Goal: Task Accomplishment & Management: Use online tool/utility

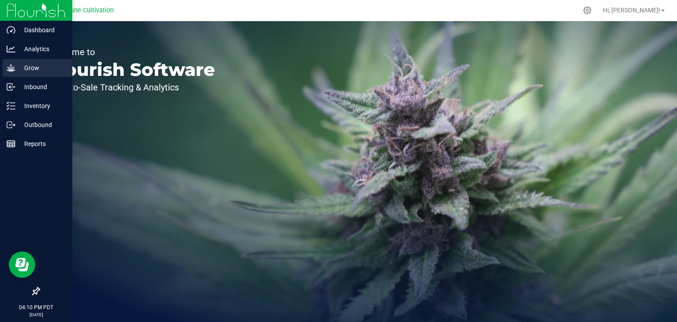
click at [33, 71] on p "Grow" at bounding box center [41, 68] width 53 height 11
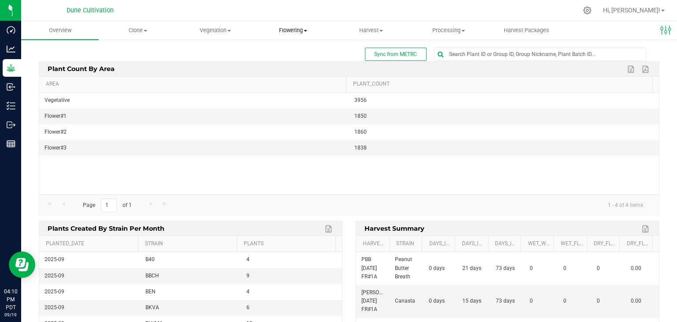
click at [285, 35] on uib-tab-heading "Flowering Create harvest Flowering groups Flowering plants Apply to plants" at bounding box center [293, 31] width 77 height 18
click at [207, 26] on span "Vegetation" at bounding box center [215, 30] width 77 height 8
click at [139, 28] on span "Clone" at bounding box center [137, 30] width 77 height 8
click at [131, 62] on span "Cloning groups" at bounding box center [132, 63] width 67 height 7
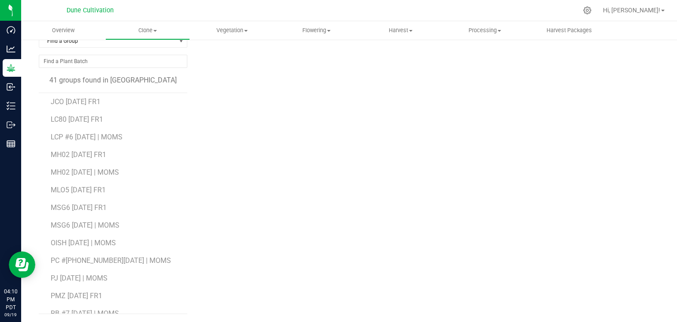
scroll to position [333, 0]
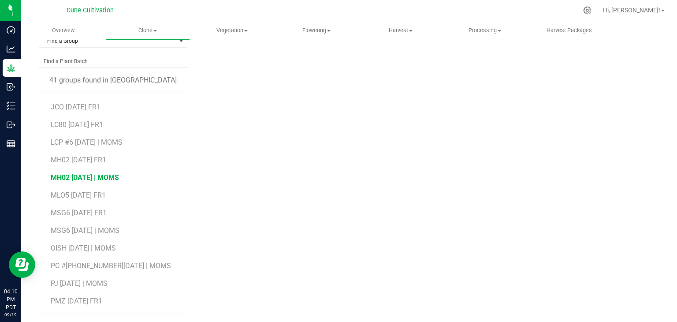
click at [82, 176] on span "MH02 [DATE] | MOMS" at bounding box center [85, 177] width 68 height 8
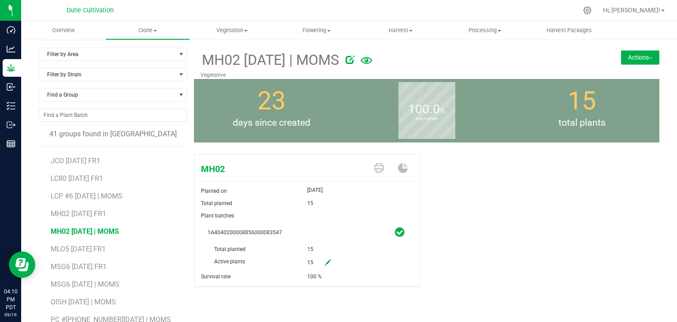
click at [645, 56] on button "Actions" at bounding box center [640, 57] width 38 height 14
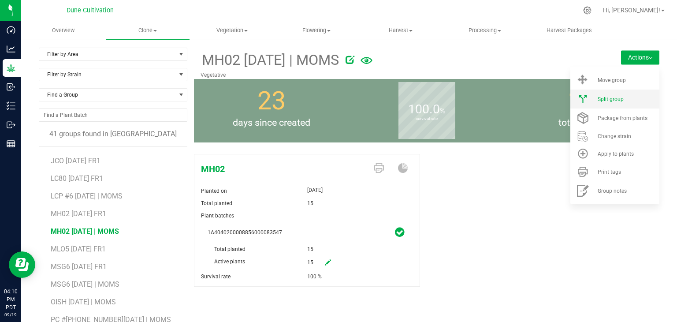
click at [607, 99] on span "Split group" at bounding box center [610, 99] width 26 height 6
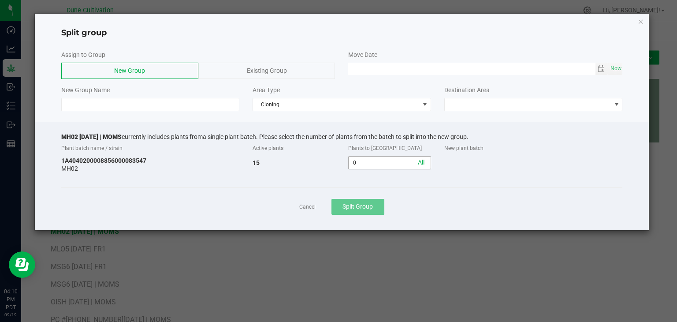
click at [368, 163] on input "0" at bounding box center [389, 162] width 82 height 12
type input "6"
click at [245, 71] on div "Existing Group" at bounding box center [266, 71] width 137 height 16
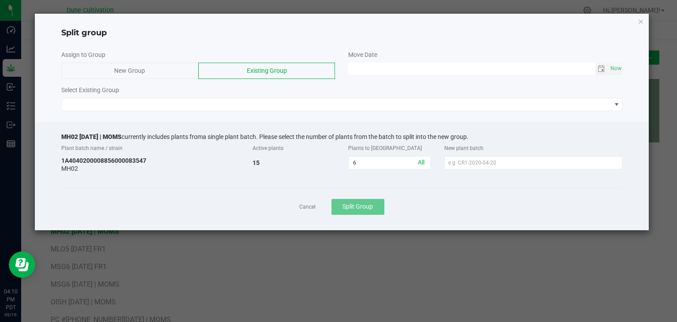
click at [211, 94] on div "Select Existing Group" at bounding box center [341, 89] width 561 height 9
click at [202, 111] on div "Assign to Group New Group Existing Group Move Date Now Select Existing Group" at bounding box center [342, 81] width 614 height 70
click at [179, 111] on div "Assign to Group New Group Existing Group Move Date Now Select Existing Group" at bounding box center [342, 81] width 614 height 70
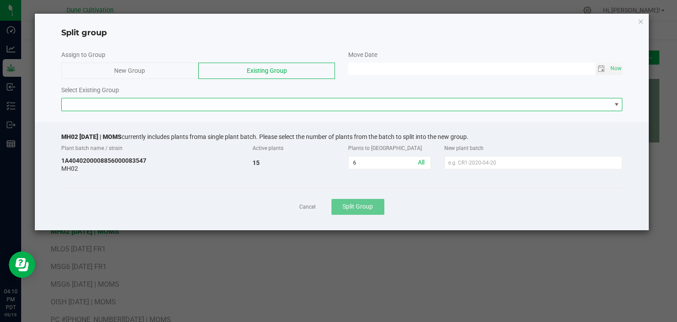
drag, startPoint x: 178, startPoint y: 110, endPoint x: 175, endPoint y: 113, distance: 4.7
click at [176, 111] on div "Assign to Group New Group Existing Group Move Date Now Select Existing Group" at bounding box center [342, 81] width 614 height 70
click at [166, 104] on span at bounding box center [336, 104] width 549 height 12
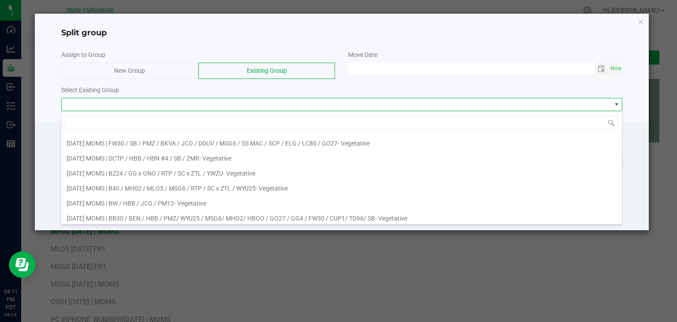
scroll to position [264, 0]
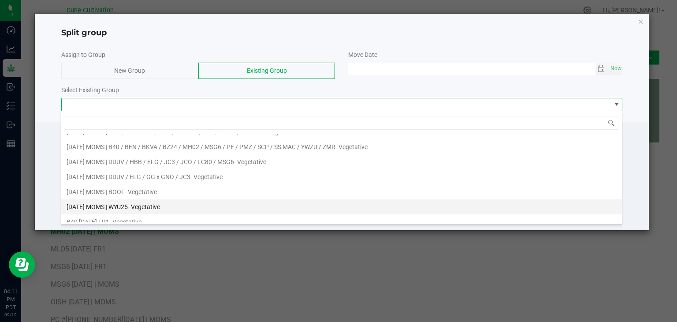
click at [116, 203] on span "[DATE] MOMS | WYU25" at bounding box center [97, 206] width 61 height 7
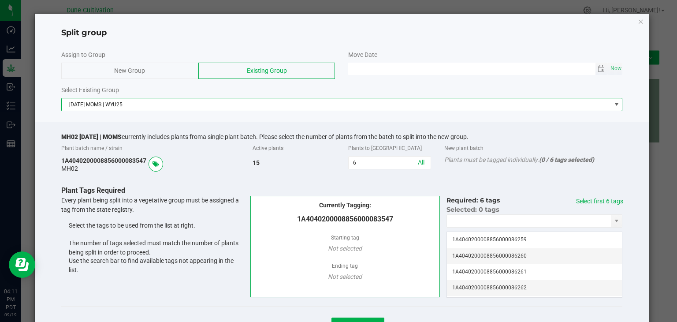
click at [595, 69] on span "Toggle calendar" at bounding box center [601, 69] width 13 height 12
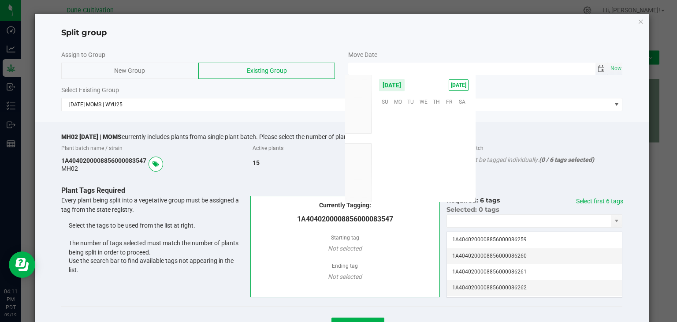
scroll to position [142900, 0]
drag, startPoint x: 445, startPoint y: 147, endPoint x: 445, endPoint y: 139, distance: 7.5
click at [447, 141] on span "19" at bounding box center [449, 142] width 13 height 14
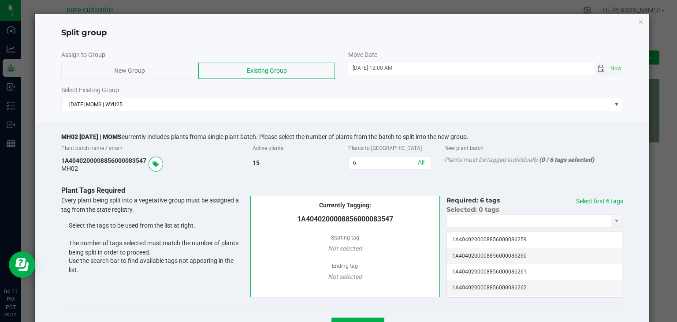
click at [597, 68] on span "Toggle calendar" at bounding box center [600, 68] width 7 height 7
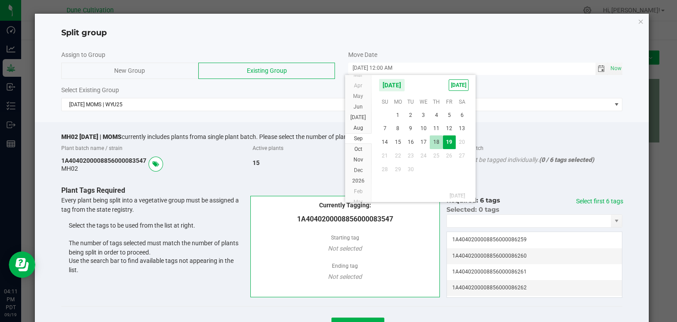
click at [435, 142] on span "18" at bounding box center [436, 142] width 13 height 14
type input "[DATE] 12:00 AM"
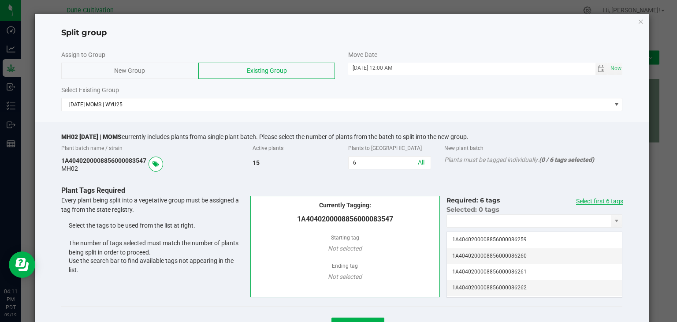
click at [593, 200] on link "Select first 6 tags" at bounding box center [599, 200] width 47 height 7
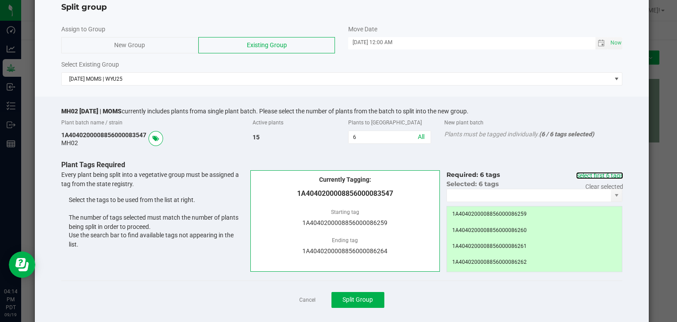
scroll to position [40, 0]
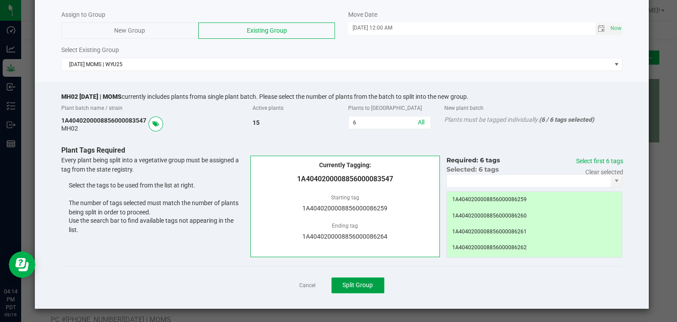
click at [353, 288] on span "Split Group" at bounding box center [357, 284] width 30 height 7
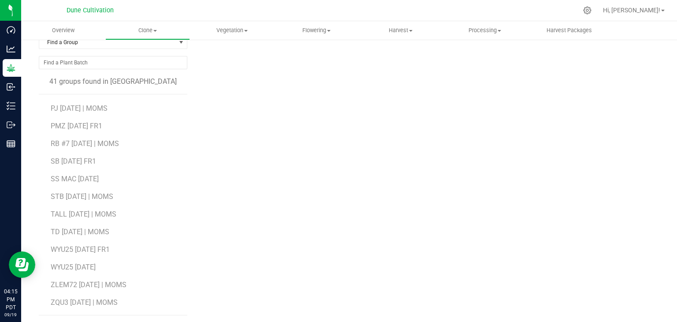
scroll to position [54, 0]
click at [79, 230] on span "TD [DATE] | MOMS" at bounding box center [80, 230] width 58 height 8
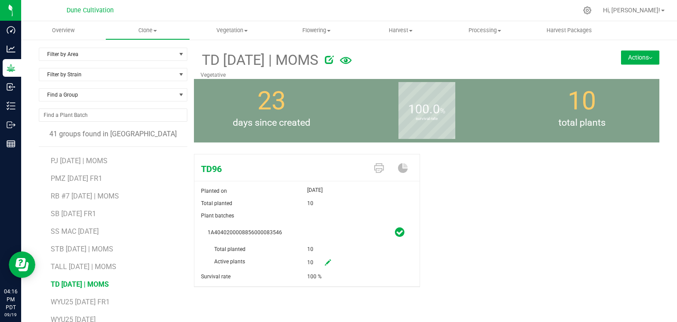
click at [333, 62] on icon at bounding box center [329, 59] width 9 height 9
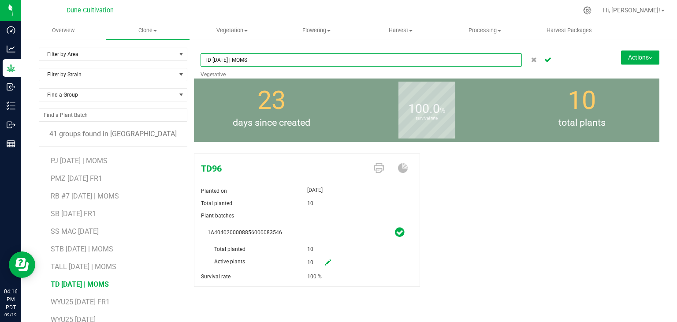
click at [214, 54] on input "TD [DATE] | MOMS" at bounding box center [360, 59] width 321 height 13
click at [210, 55] on input "TD [DATE] | MOMS" at bounding box center [360, 59] width 321 height 13
click at [207, 61] on input "TD [DATE] | MOMS" at bounding box center [360, 59] width 321 height 13
click at [208, 61] on input "TD [DATE] | MOMS" at bounding box center [360, 59] width 321 height 13
click at [307, 62] on input "TD96 [DATE] | MOMS" at bounding box center [360, 59] width 321 height 13
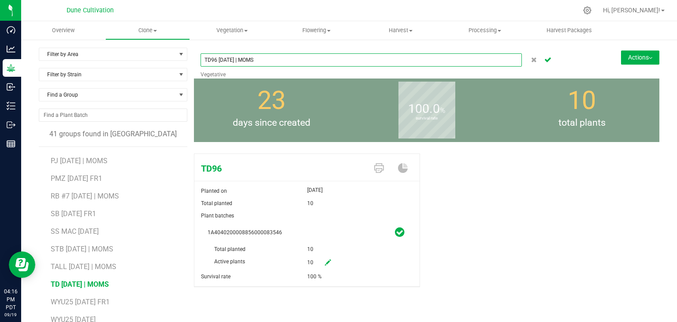
type input "TD96 [DATE] | MOMS"
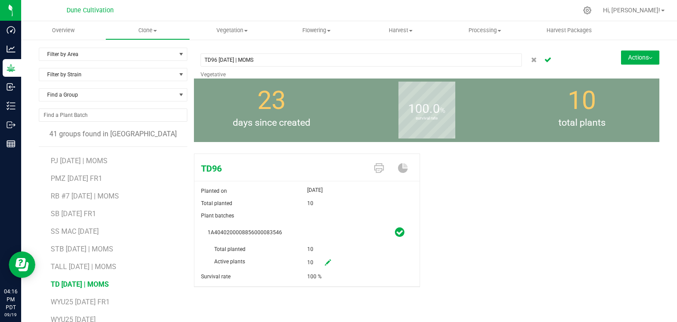
click at [642, 56] on button "Actions" at bounding box center [640, 57] width 38 height 14
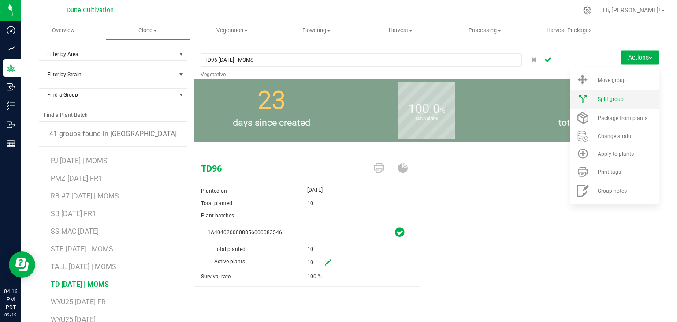
click at [615, 104] on li "Split group" at bounding box center [614, 98] width 89 height 19
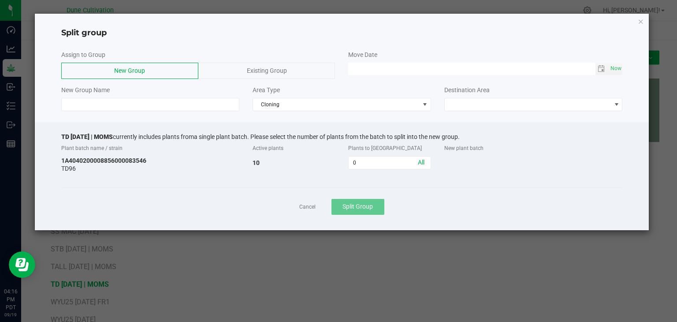
drag, startPoint x: 356, startPoint y: 179, endPoint x: 361, endPoint y: 178, distance: 4.9
click at [361, 178] on div "TD [DATE] | MOMS currently includes plants from a single plant batch. Please se…" at bounding box center [342, 176] width 614 height 108
click at [301, 115] on div "Assign to Group New Group Existing Group Move Date Now New Group Name Area Type…" at bounding box center [342, 134] width 614 height 191
click at [299, 77] on div "Existing Group" at bounding box center [266, 71] width 137 height 16
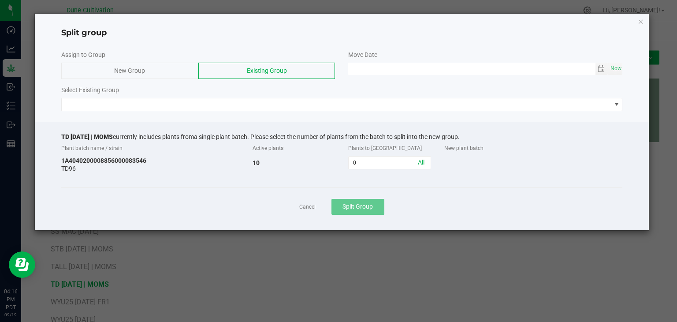
click at [237, 93] on div "Select Existing Group" at bounding box center [341, 89] width 561 height 9
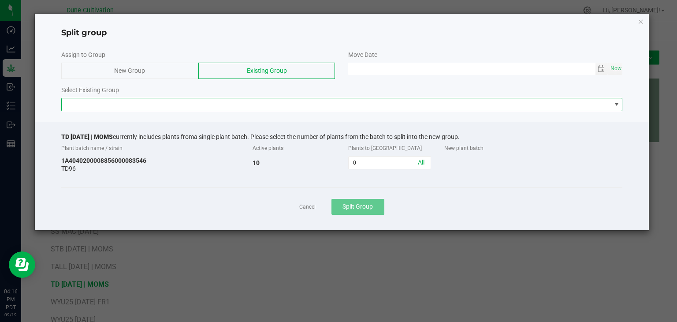
drag, startPoint x: 237, startPoint y: 108, endPoint x: 240, endPoint y: 137, distance: 28.3
click at [237, 125] on div "Assign to Group New Group Existing Group Move Date Now Select Existing Group TD…" at bounding box center [342, 134] width 614 height 191
click at [240, 137] on span "a single plant batch. Please select the number of plants from the batch to spli…" at bounding box center [327, 136] width 266 height 7
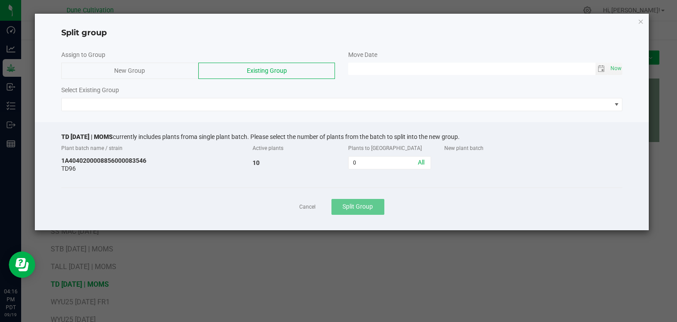
click at [245, 113] on div "Assign to Group New Group Existing Group Move Date Now Select Existing Group" at bounding box center [342, 81] width 614 height 70
click at [602, 66] on span "Toggle calendar" at bounding box center [600, 68] width 7 height 7
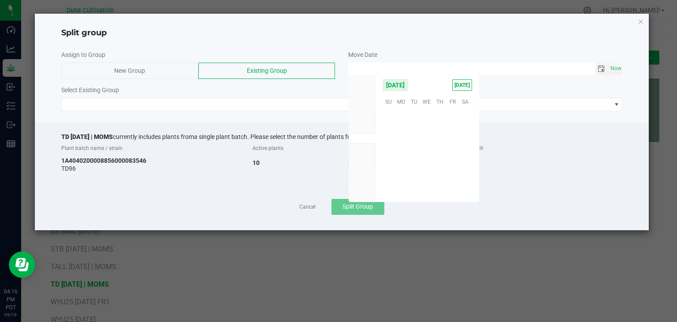
scroll to position [142900, 0]
click at [440, 140] on span "18" at bounding box center [439, 142] width 13 height 14
type input "[DATE] 12:00 AM"
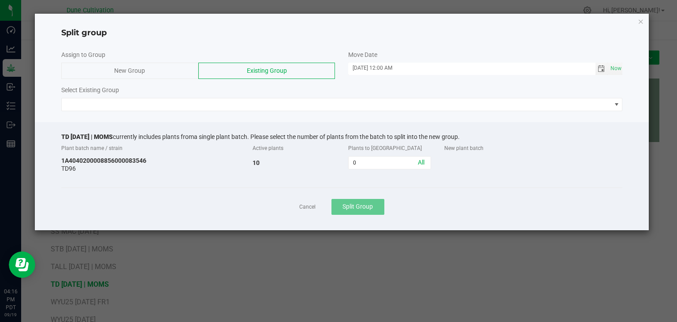
click at [256, 111] on div "Assign to Group New Group Existing Group Move Date [DATE] 12:00 AM Now Select E…" at bounding box center [342, 81] width 614 height 70
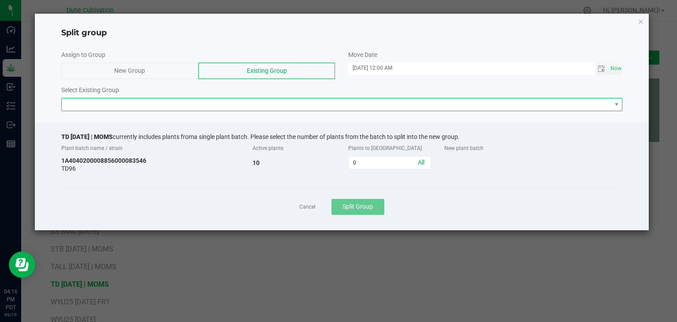
click at [234, 106] on span at bounding box center [336, 104] width 549 height 12
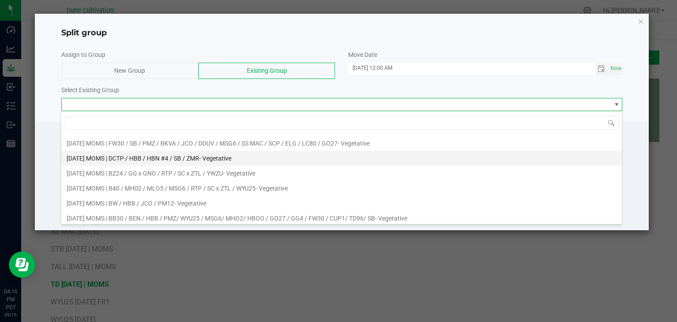
scroll to position [0, 0]
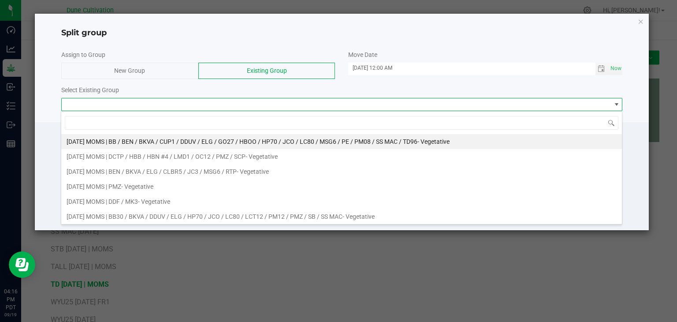
click at [644, 21] on div "Split group" at bounding box center [342, 30] width 614 height 18
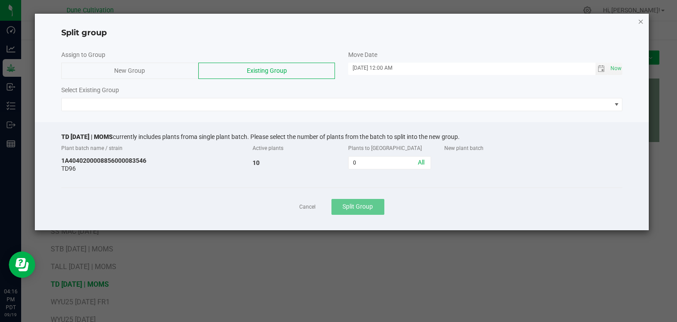
click at [641, 20] on icon "button" at bounding box center [640, 21] width 6 height 11
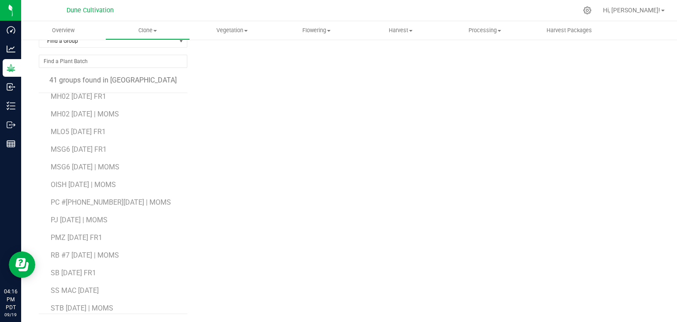
scroll to position [509, 0]
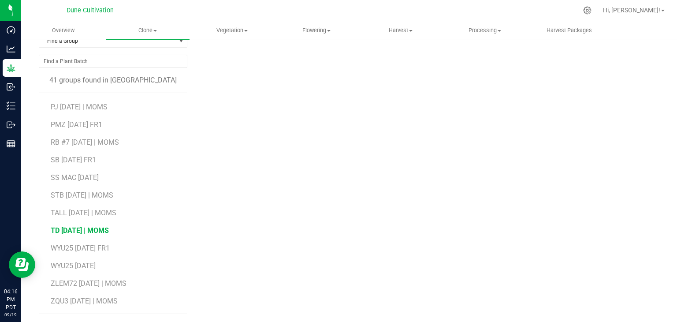
click at [68, 228] on span "TD [DATE] | MOMS" at bounding box center [80, 230] width 58 height 8
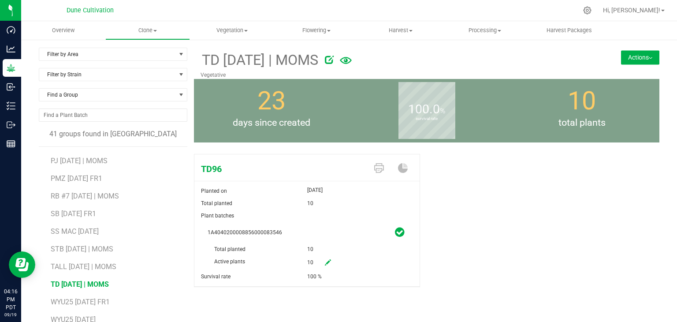
click at [333, 59] on icon at bounding box center [329, 59] width 9 height 9
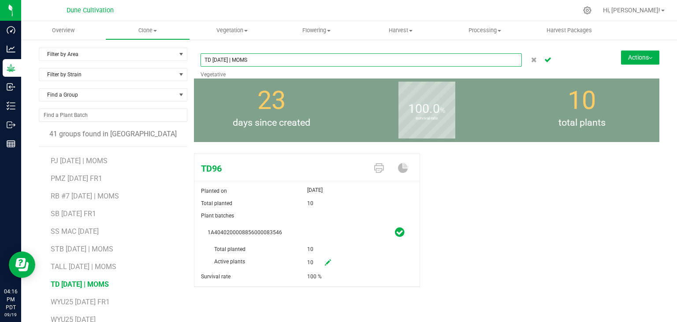
click at [208, 63] on input "TD [DATE] | MOMS" at bounding box center [360, 59] width 321 height 13
type input "TD96 [DATE] | MOMS"
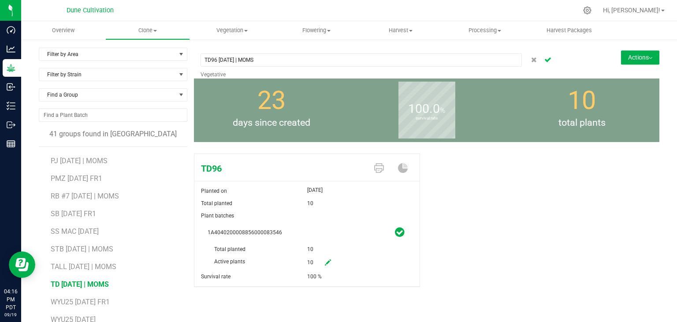
click at [542, 55] on button "Cancel button" at bounding box center [547, 59] width 12 height 13
click at [643, 65] on div "TD96 [DATE] | MOMS Vegetative Actions Move group Split group" at bounding box center [426, 63] width 465 height 31
click at [634, 54] on button "Actions" at bounding box center [640, 57] width 38 height 14
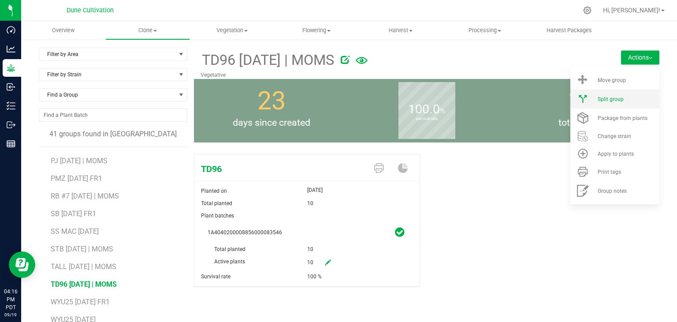
click at [604, 98] on span "Split group" at bounding box center [610, 99] width 26 height 6
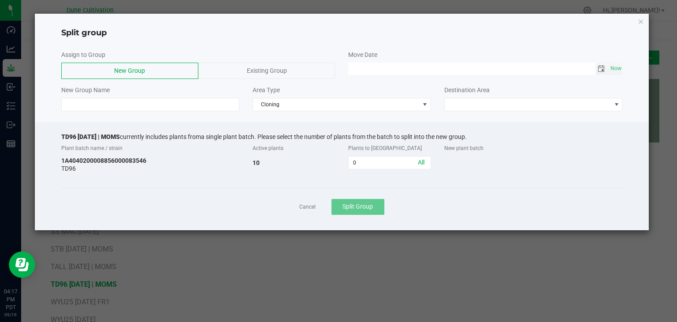
click at [600, 67] on span "Toggle calendar" at bounding box center [600, 68] width 7 height 7
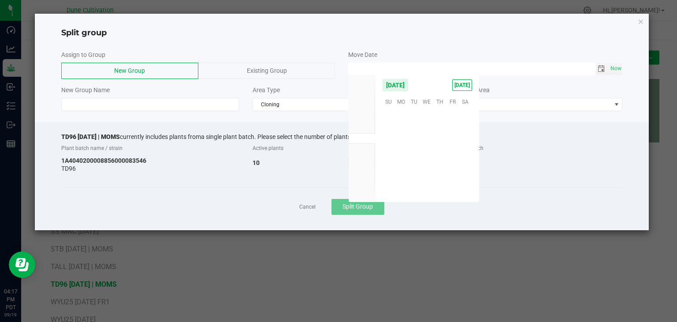
scroll to position [142900, 0]
click at [435, 142] on span "18" at bounding box center [439, 142] width 13 height 14
type input "[DATE] 12:00 AM"
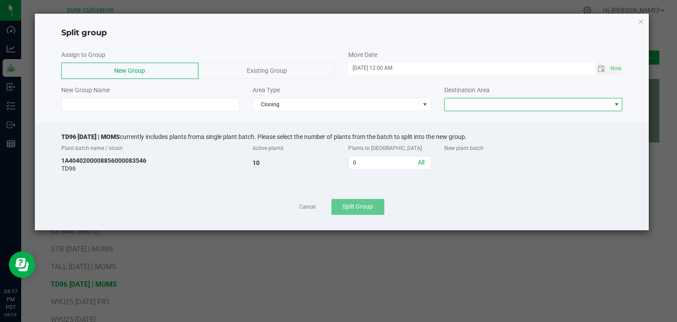
click at [548, 105] on span at bounding box center [528, 104] width 167 height 12
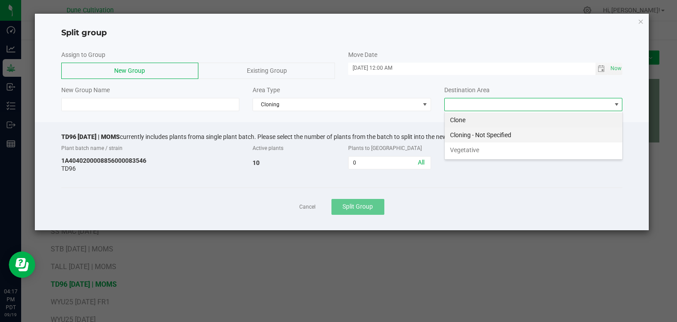
scroll to position [13, 178]
click at [484, 152] on li "Vegetative" at bounding box center [534, 149] width 178 height 15
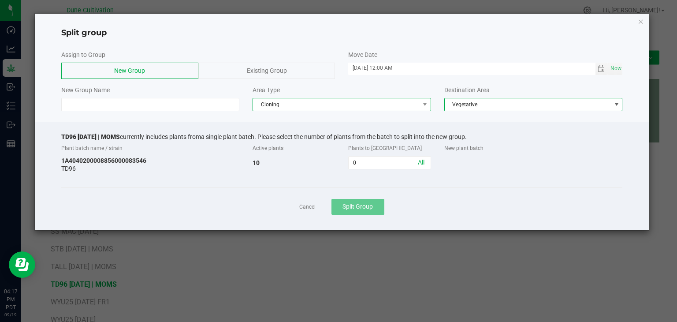
click at [333, 110] on span "Cloning" at bounding box center [336, 104] width 167 height 12
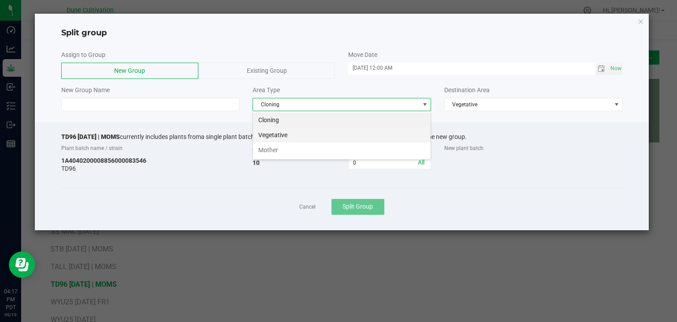
click at [297, 134] on li "Vegetative" at bounding box center [342, 134] width 178 height 15
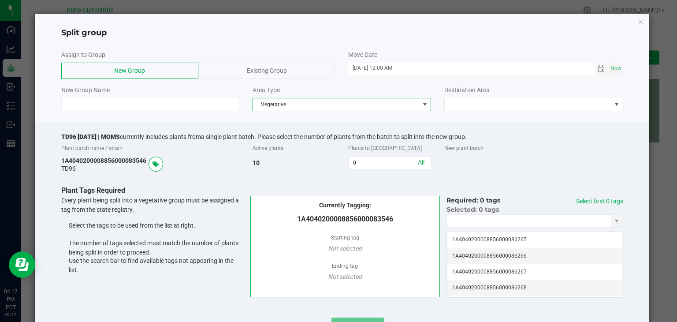
click at [238, 74] on div "Existing Group" at bounding box center [266, 71] width 137 height 16
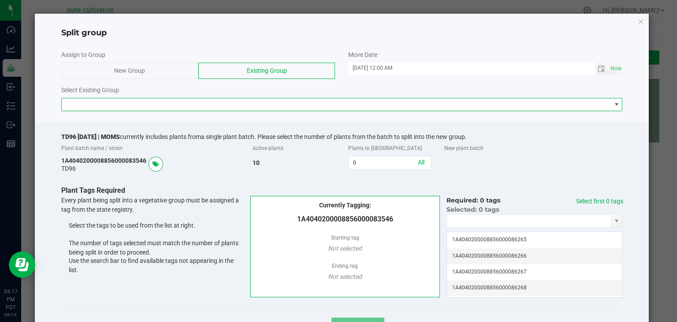
click at [198, 104] on span at bounding box center [336, 104] width 549 height 12
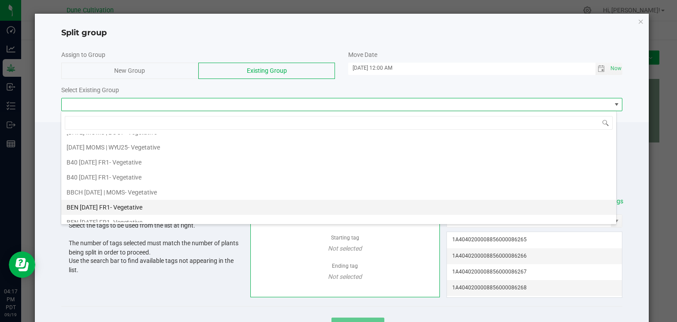
scroll to position [308, 0]
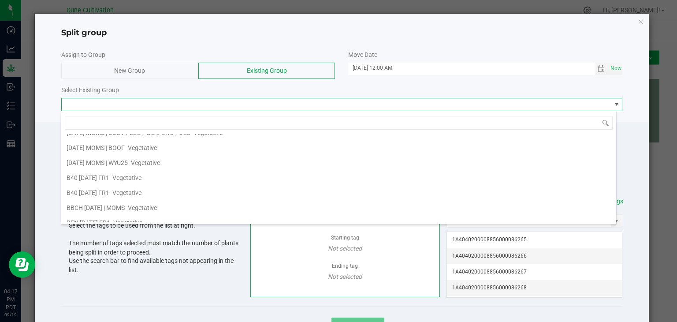
click at [97, 163] on div "[DATE] MOMS | WYU25 - Vegetative" at bounding box center [113, 162] width 93 height 13
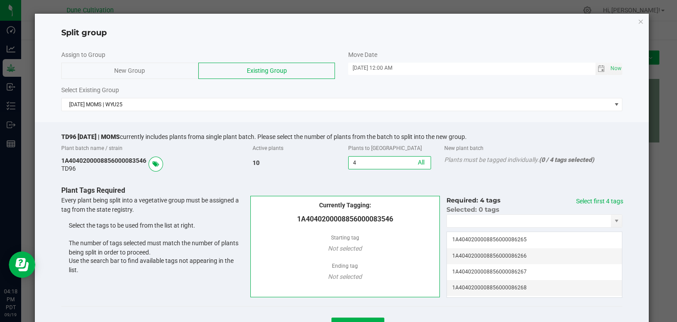
type input "4"
click at [347, 173] on div "Plant batch name / strain Active plants Plants to split New plant batch 1A40402…" at bounding box center [341, 157] width 561 height 34
click at [581, 200] on link "Select first 4 tags" at bounding box center [599, 200] width 47 height 7
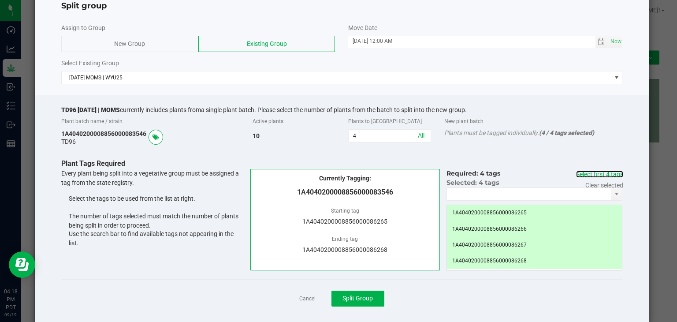
scroll to position [40, 0]
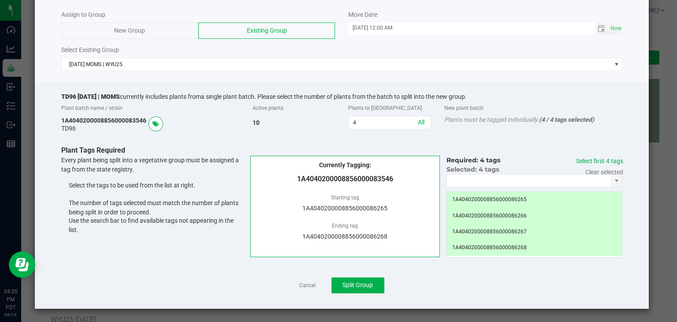
click at [351, 273] on div "Cancel Split Group" at bounding box center [341, 285] width 561 height 38
click at [348, 284] on span "Split Group" at bounding box center [357, 284] width 30 height 7
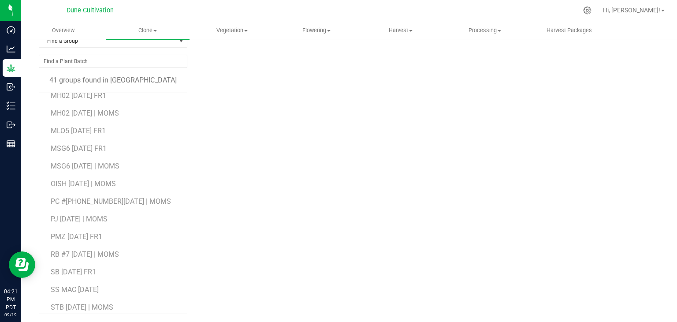
scroll to position [377, 0]
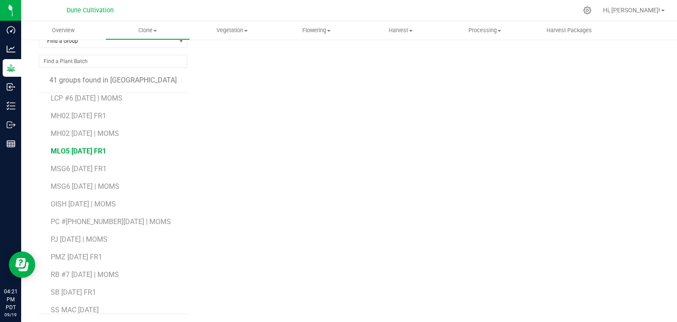
click at [82, 152] on span "MLO5 [DATE] FR1" at bounding box center [79, 151] width 56 height 8
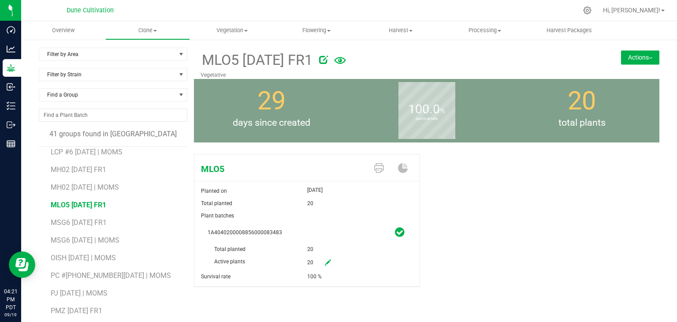
click at [635, 61] on button "Actions" at bounding box center [640, 57] width 38 height 14
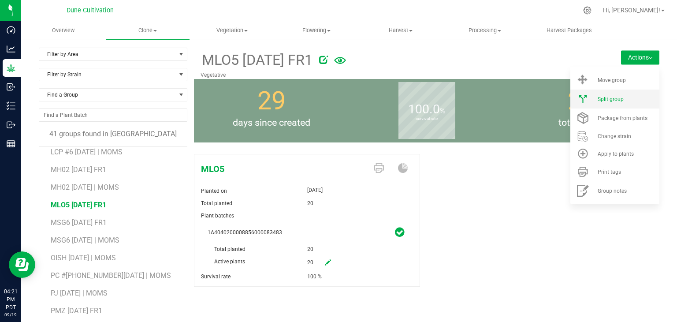
click at [609, 95] on li "Split group" at bounding box center [614, 98] width 89 height 19
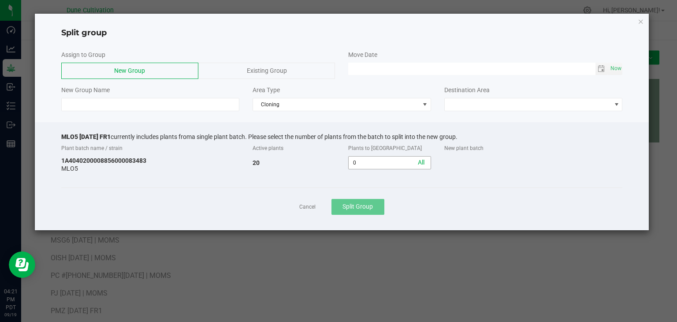
click at [357, 164] on input "0" at bounding box center [389, 162] width 82 height 12
type input "3"
click at [233, 70] on div "Existing Group" at bounding box center [266, 71] width 137 height 16
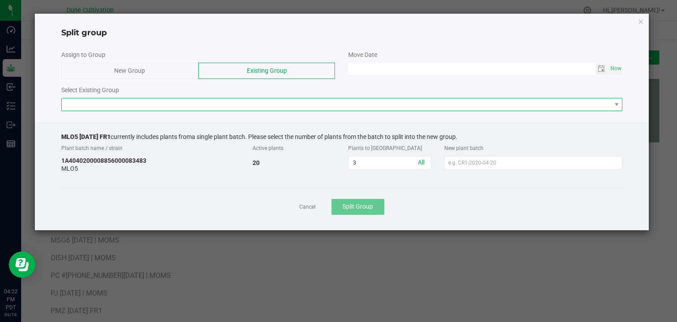
drag, startPoint x: 194, startPoint y: 107, endPoint x: 184, endPoint y: 109, distance: 10.7
click at [192, 107] on span at bounding box center [336, 104] width 549 height 12
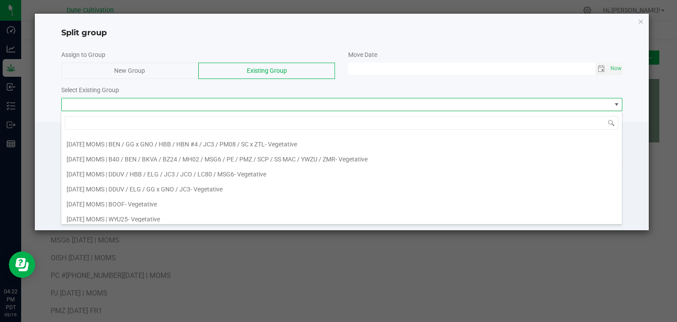
scroll to position [308, 0]
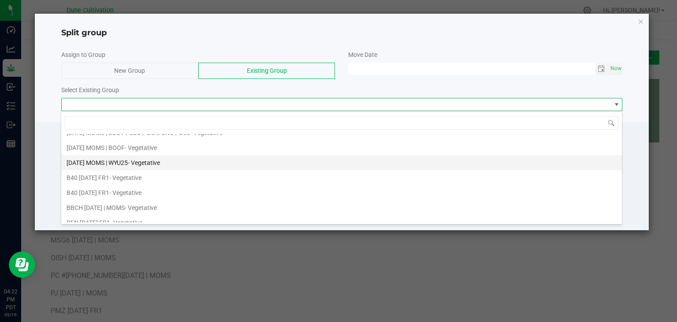
click at [124, 163] on div "[DATE] MOMS | WYU25 - Vegetative" at bounding box center [113, 162] width 93 height 13
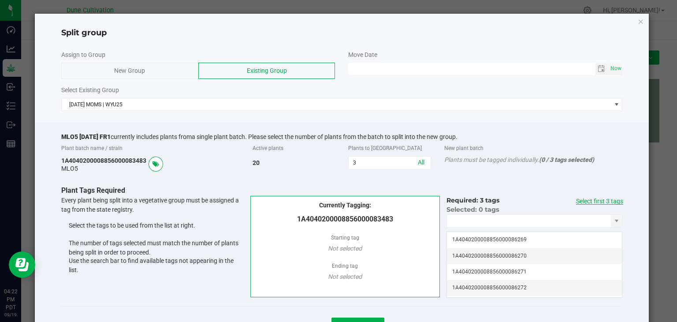
click at [590, 198] on link "Select first 3 tags" at bounding box center [599, 200] width 47 height 7
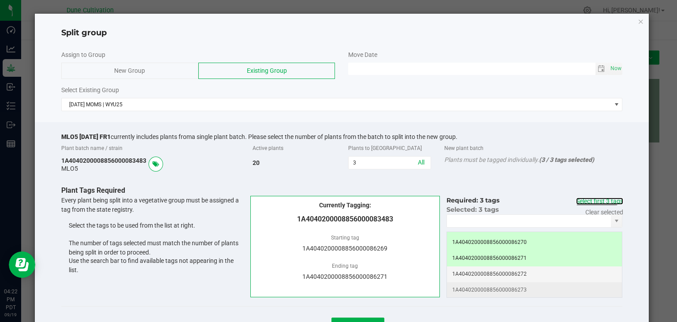
scroll to position [0, 0]
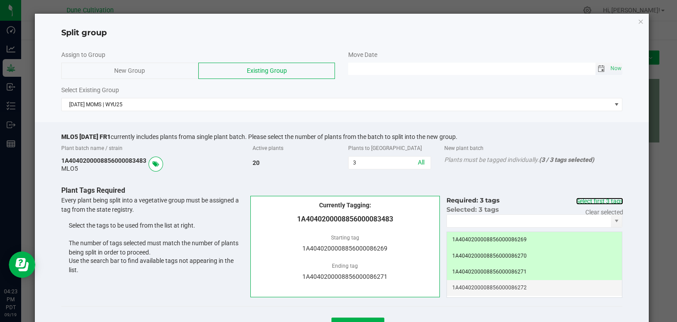
click at [597, 69] on span "Toggle calendar" at bounding box center [600, 68] width 7 height 7
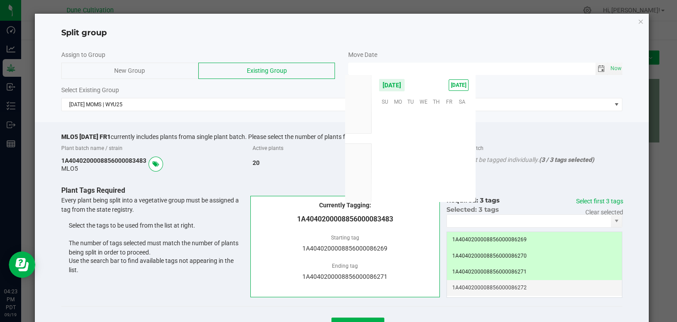
scroll to position [142900, 0]
click at [434, 142] on span "18" at bounding box center [436, 142] width 13 height 14
type input "[DATE] 12:00 AM"
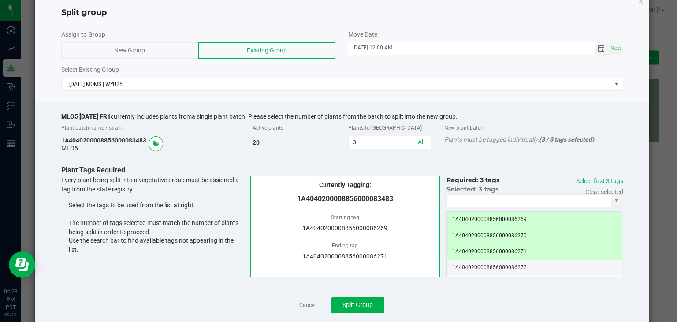
scroll to position [40, 0]
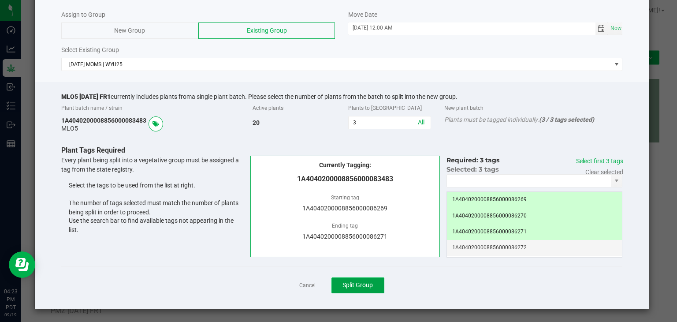
click at [362, 281] on span "Split Group" at bounding box center [357, 284] width 30 height 7
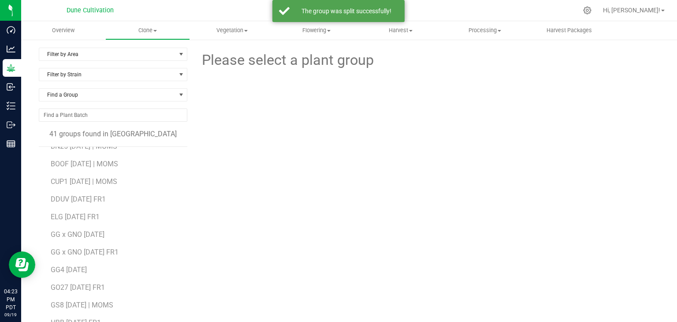
scroll to position [44, 0]
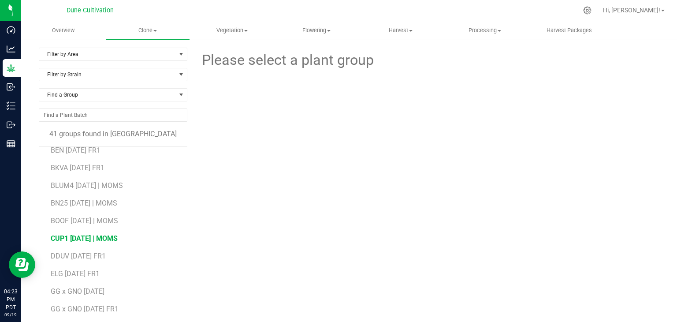
click at [65, 240] on span "CUP1 [DATE] | MOMS" at bounding box center [84, 238] width 67 height 8
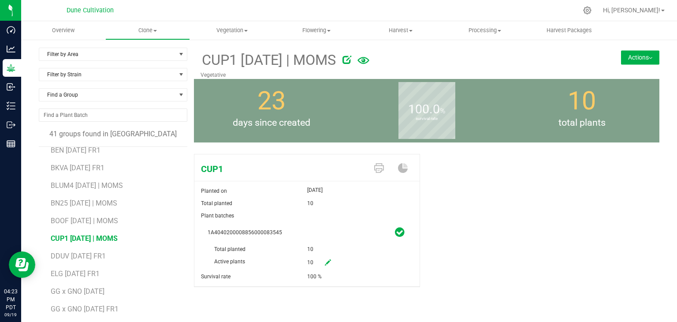
click at [623, 61] on button "Actions" at bounding box center [640, 57] width 38 height 14
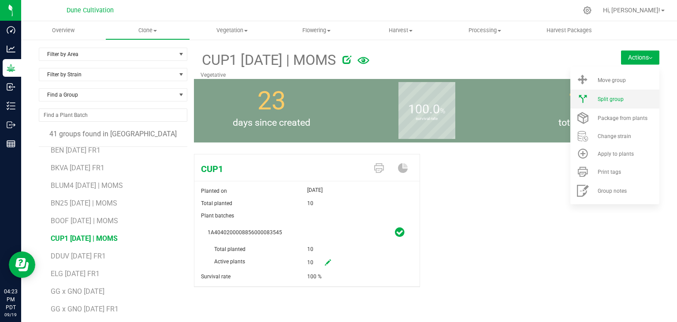
click at [602, 96] on span "Split group" at bounding box center [610, 99] width 26 height 6
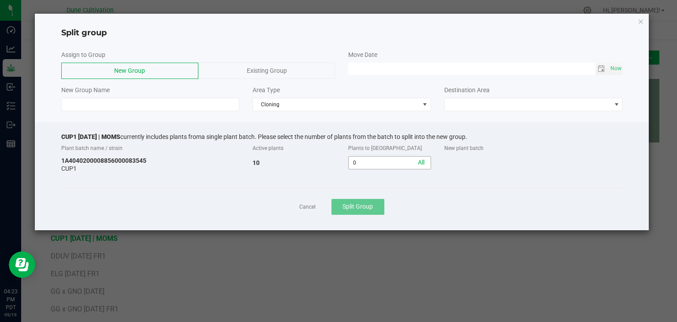
click at [386, 161] on input "0" at bounding box center [389, 162] width 82 height 12
type input "4"
click at [242, 70] on div "Existing Group" at bounding box center [266, 71] width 137 height 16
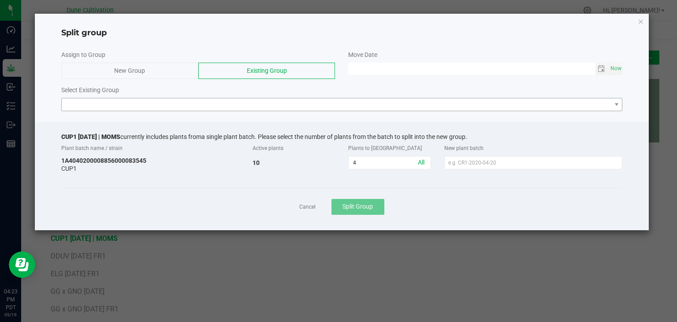
click at [185, 111] on div "Assign to Group New Group Existing Group Move Date Now Select Existing Group" at bounding box center [342, 81] width 614 height 70
click at [182, 104] on span at bounding box center [336, 104] width 549 height 12
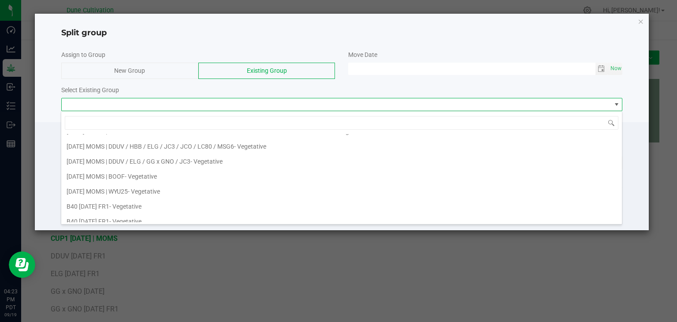
scroll to position [264, 0]
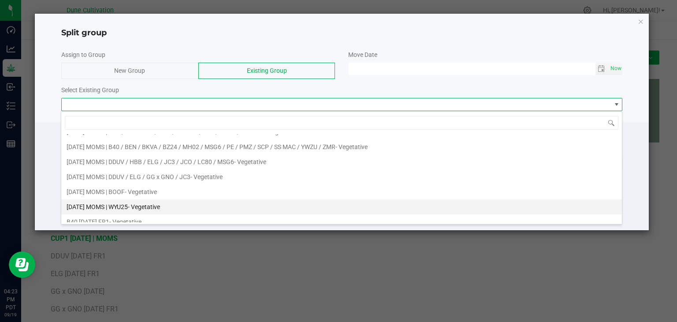
click at [131, 200] on div "[DATE] MOMS | WYU25 - Vegetative" at bounding box center [113, 206] width 93 height 13
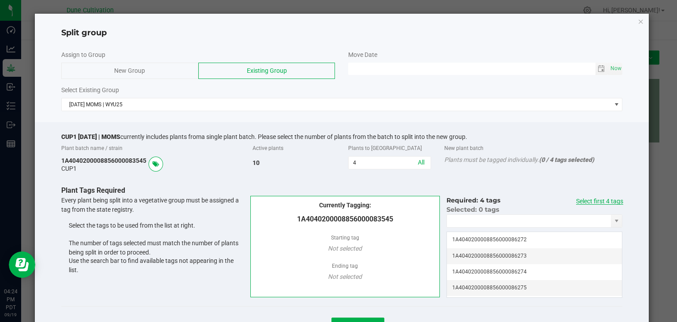
click at [576, 197] on link "Select first 4 tags" at bounding box center [599, 200] width 47 height 7
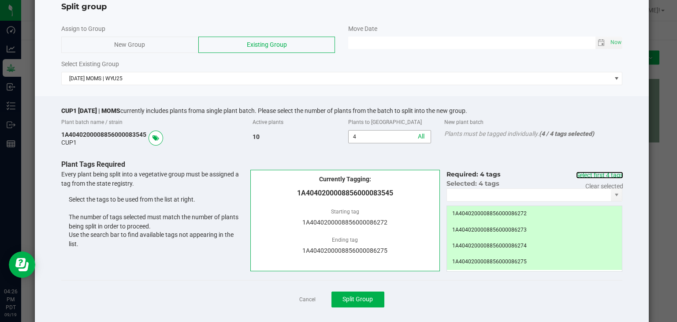
scroll to position [40, 0]
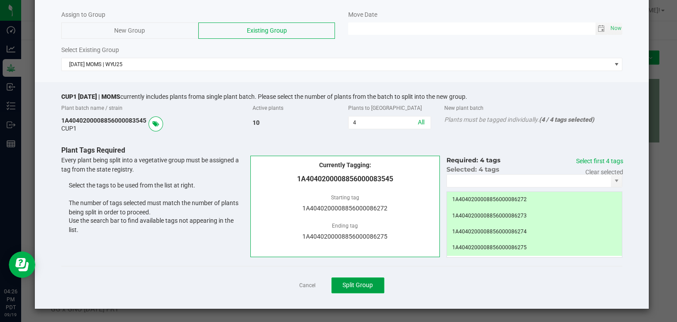
click at [373, 279] on button "Split Group" at bounding box center [357, 285] width 53 height 16
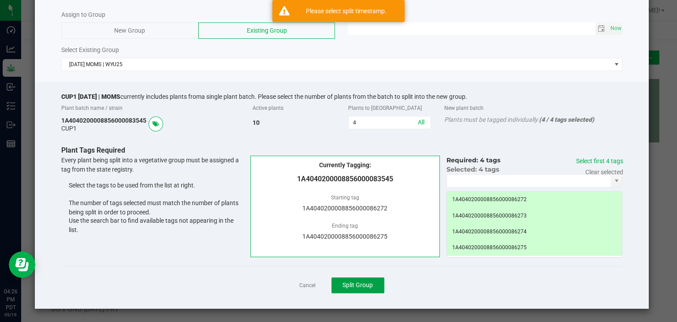
scroll to position [0, 0]
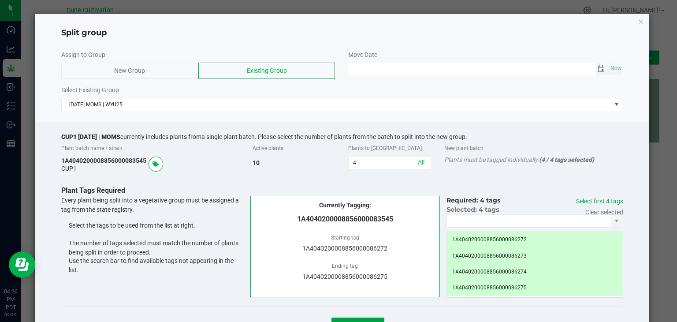
click at [597, 67] on span "Toggle calendar" at bounding box center [600, 68] width 7 height 7
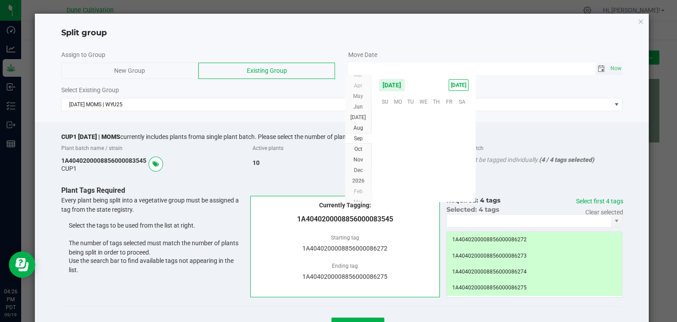
scroll to position [142900, 0]
click at [435, 138] on span "18" at bounding box center [436, 142] width 13 height 14
type input "[DATE] 12:00 AM"
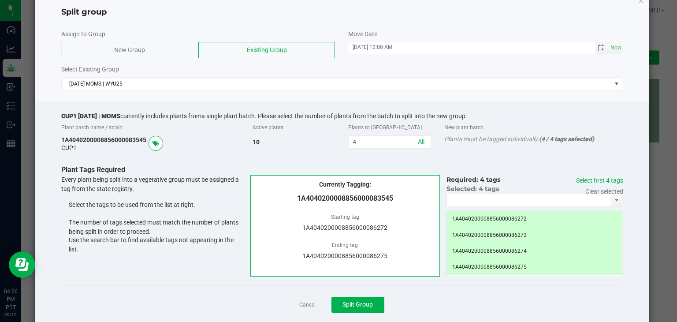
scroll to position [40, 0]
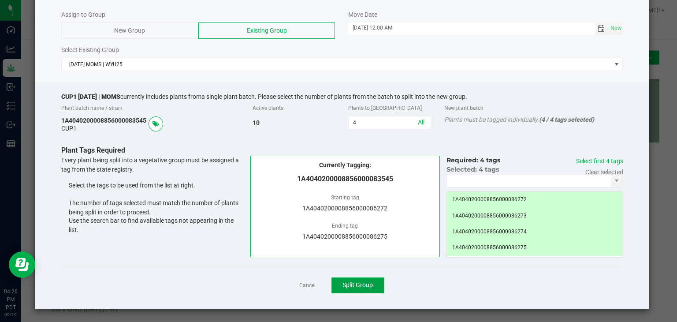
click at [364, 282] on span "Split Group" at bounding box center [357, 284] width 30 height 7
